Goal: Find specific page/section: Find specific page/section

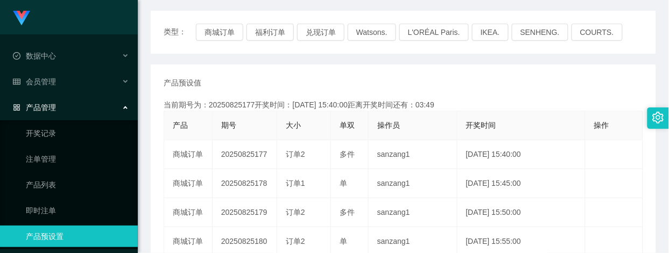
scroll to position [135, 0]
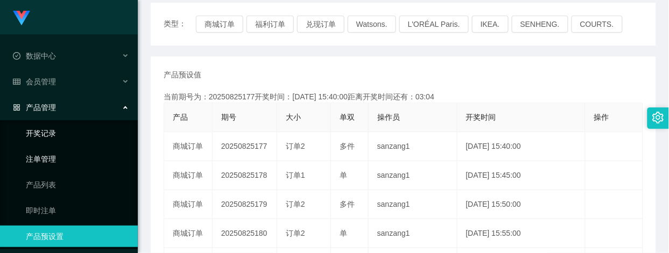
drag, startPoint x: 47, startPoint y: 159, endPoint x: 13, endPoint y: 142, distance: 37.5
click at [47, 159] on link "注单管理" at bounding box center [77, 159] width 103 height 22
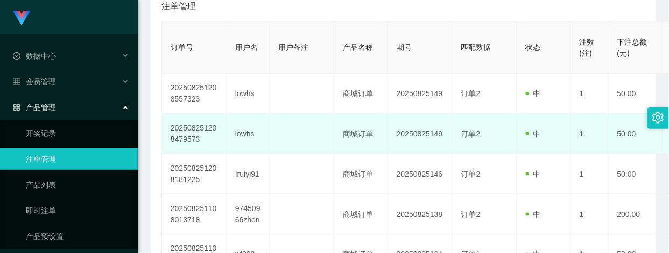
scroll to position [202, 0]
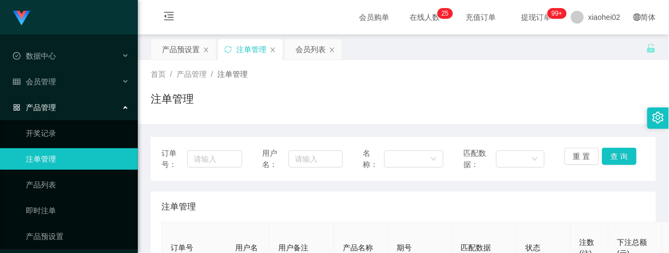
scroll to position [135, 0]
click at [44, 243] on link "产品预设置" at bounding box center [77, 237] width 103 height 22
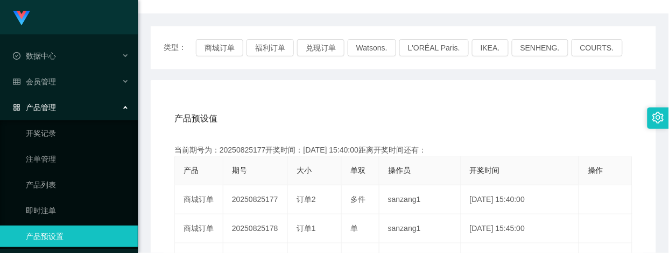
scroll to position [135, 0]
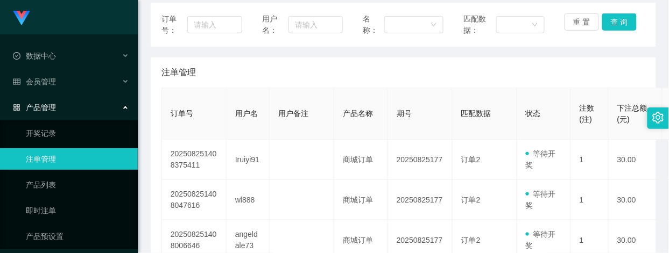
scroll to position [202, 0]
